Goal: Task Accomplishment & Management: Manage account settings

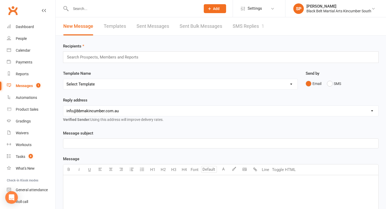
click at [242, 30] on link "SMS Replies 1" at bounding box center [249, 26] width 32 height 18
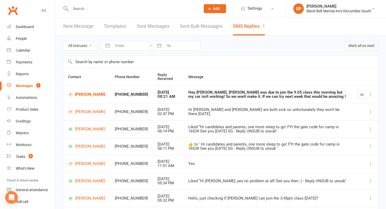
click at [362, 48] on button "Mark all as read" at bounding box center [361, 45] width 35 height 9
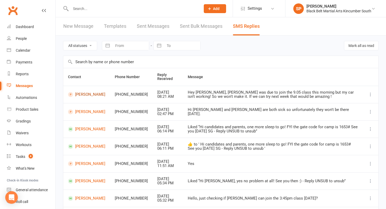
click at [83, 95] on link "[PERSON_NAME]" at bounding box center [86, 94] width 37 height 5
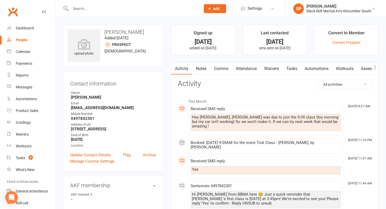
click at [227, 69] on link "Comms" at bounding box center [221, 69] width 22 height 12
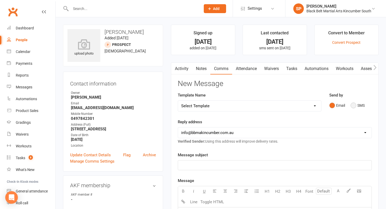
click at [359, 105] on button "SMS" at bounding box center [358, 106] width 14 height 10
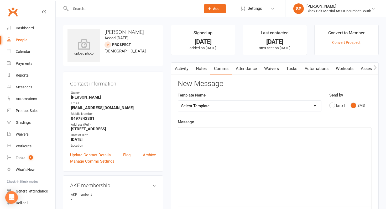
click at [247, 169] on div "﻿" at bounding box center [275, 167] width 194 height 79
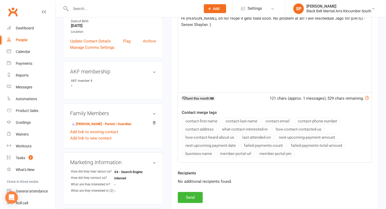
scroll to position [113, 0]
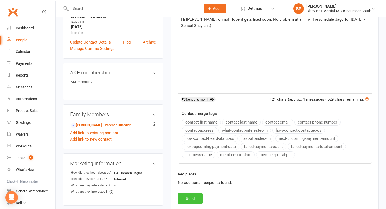
click at [196, 197] on button "Send" at bounding box center [190, 198] width 25 height 11
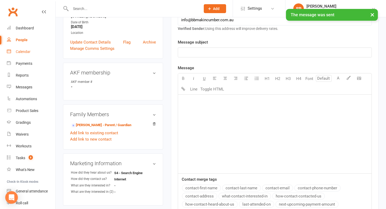
click at [33, 53] on link "Calendar" at bounding box center [31, 52] width 49 height 12
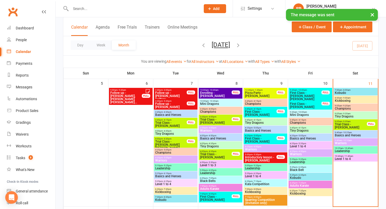
scroll to position [72, 0]
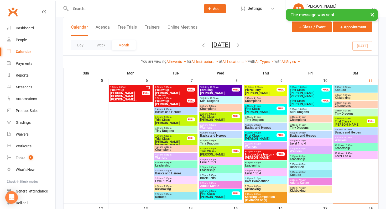
click at [343, 121] on span "Trial Class - [PERSON_NAME]" at bounding box center [351, 123] width 33 height 6
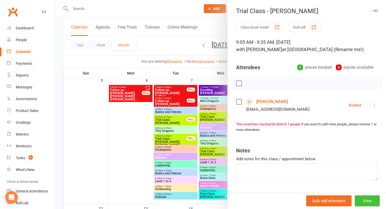
click at [364, 197] on button "View" at bounding box center [367, 201] width 25 height 11
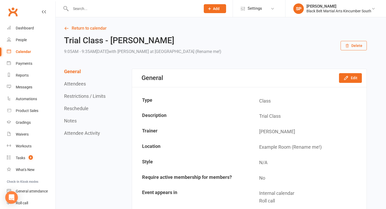
click at [67, 106] on button "Reschedule" at bounding box center [76, 109] width 24 height 6
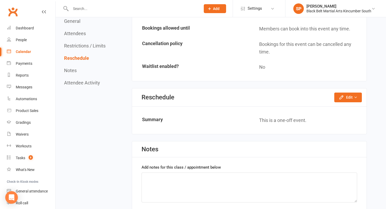
scroll to position [373, 0]
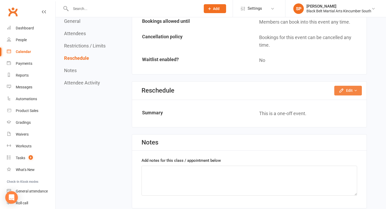
click at [345, 91] on button "Edit" at bounding box center [348, 90] width 28 height 9
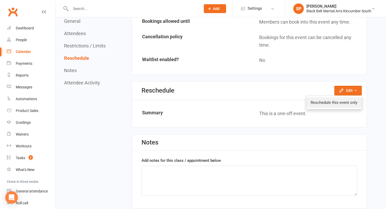
click at [330, 105] on link "Reschedule this event only" at bounding box center [333, 102] width 55 height 11
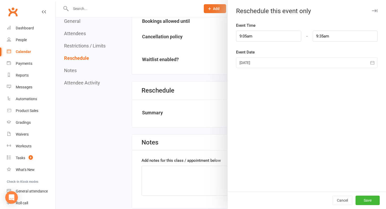
click at [271, 59] on div at bounding box center [307, 63] width 142 height 11
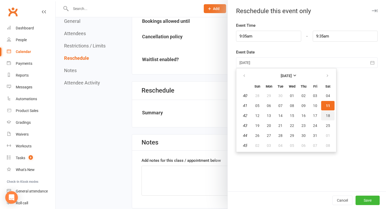
click at [326, 114] on span "18" at bounding box center [328, 116] width 4 height 4
type input "[DATE]"
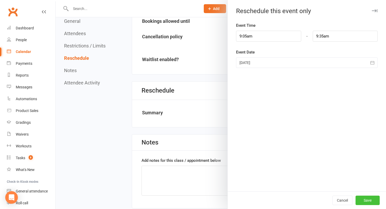
click at [376, 199] on button "Save" at bounding box center [368, 200] width 24 height 9
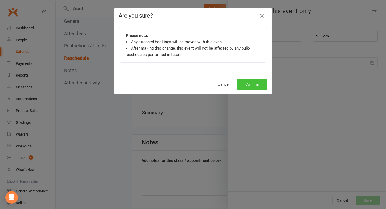
click at [261, 86] on button "Confirm" at bounding box center [252, 84] width 30 height 11
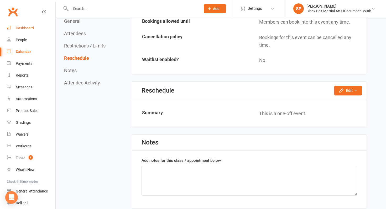
click at [24, 30] on link "Dashboard" at bounding box center [31, 28] width 49 height 12
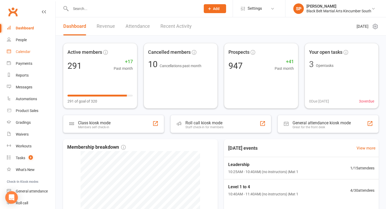
click at [39, 55] on link "Calendar" at bounding box center [31, 52] width 49 height 12
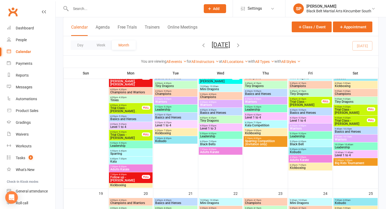
scroll to position [213, 0]
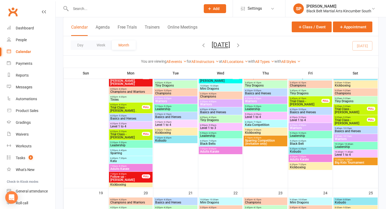
click at [343, 162] on span "Big Kids Tournament" at bounding box center [356, 162] width 42 height 3
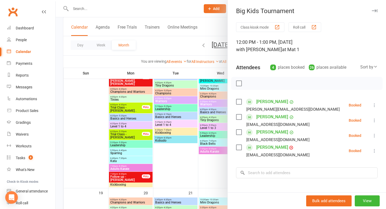
click at [162, 146] on div at bounding box center [221, 104] width 330 height 209
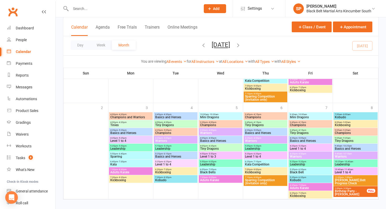
scroll to position [505, 0]
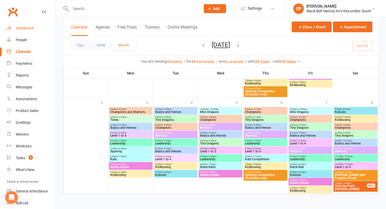
click at [27, 24] on link "Dashboard" at bounding box center [31, 28] width 49 height 12
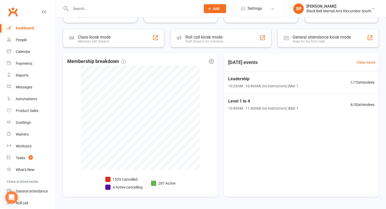
scroll to position [101, 0]
